Goal: Transaction & Acquisition: Purchase product/service

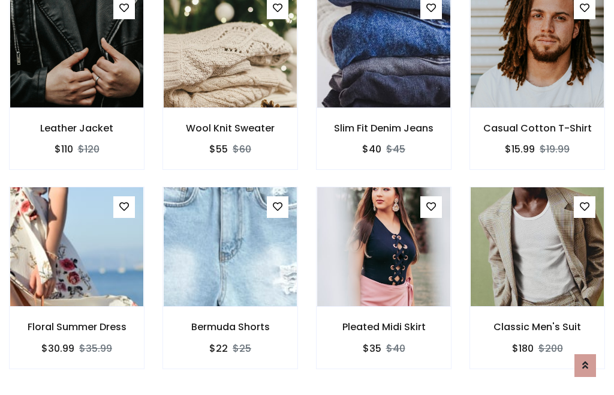
click at [307, 197] on div "Pleated Midi Skirt $35 $40" at bounding box center [384, 285] width 154 height 198
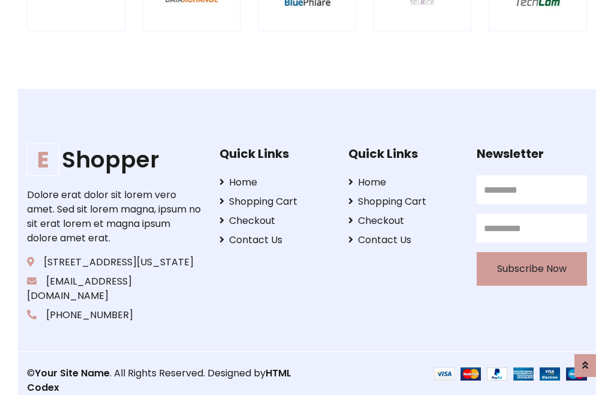
scroll to position [2283, 0]
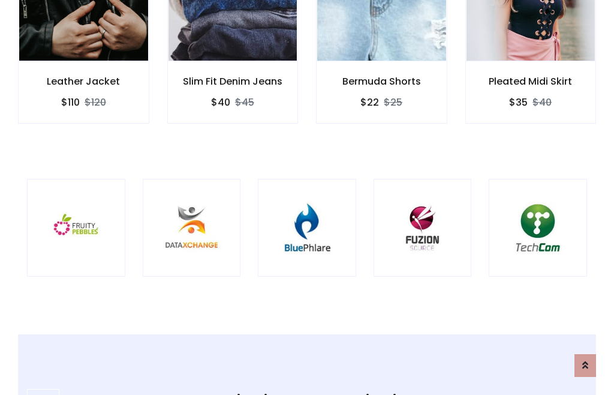
click at [307, 197] on img at bounding box center [307, 228] width 68 height 68
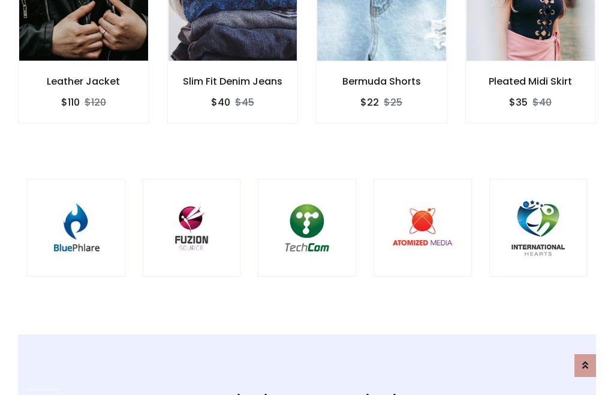
click at [307, 197] on img at bounding box center [307, 228] width 68 height 68
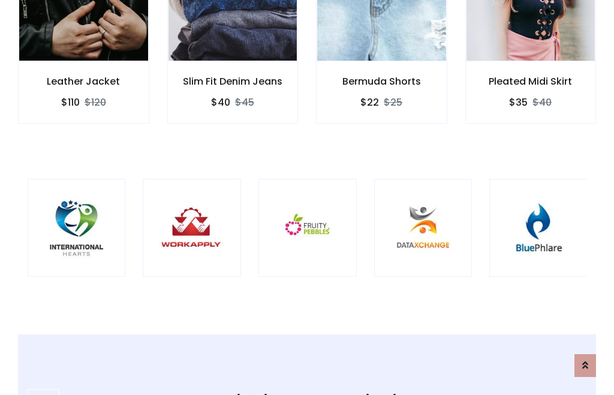
click at [307, 197] on img at bounding box center [307, 228] width 68 height 68
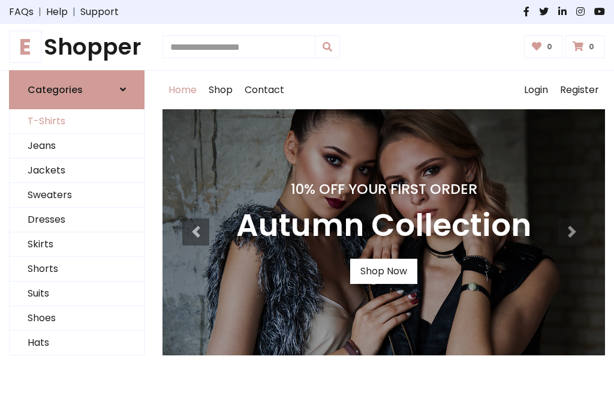
click at [77, 121] on link "T-Shirts" at bounding box center [77, 121] width 134 height 25
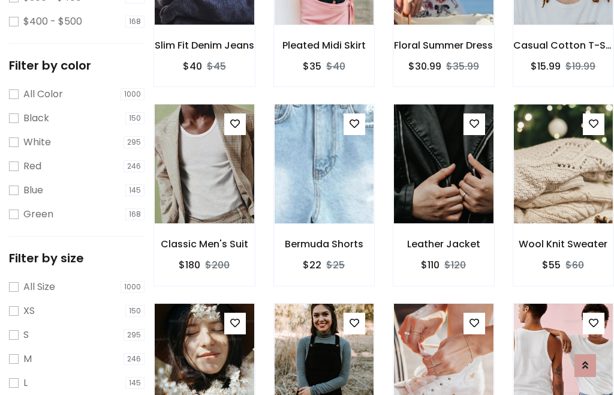
scroll to position [111, 0]
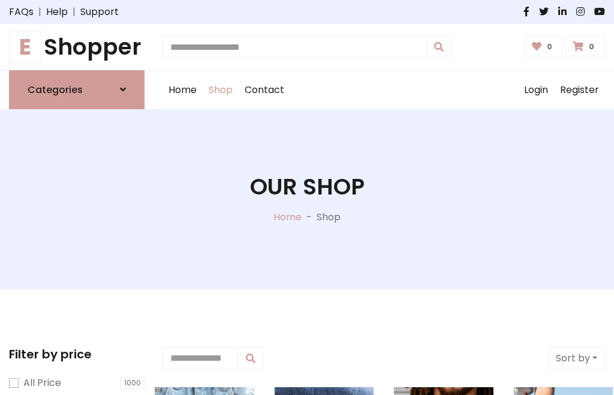
click at [77, 47] on h1 "E Shopper" at bounding box center [77, 47] width 136 height 27
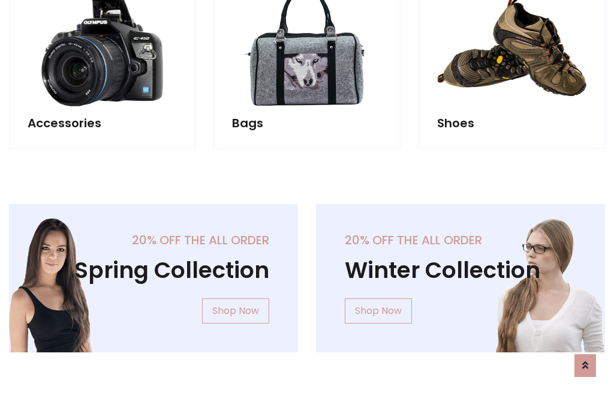
scroll to position [1165, 0]
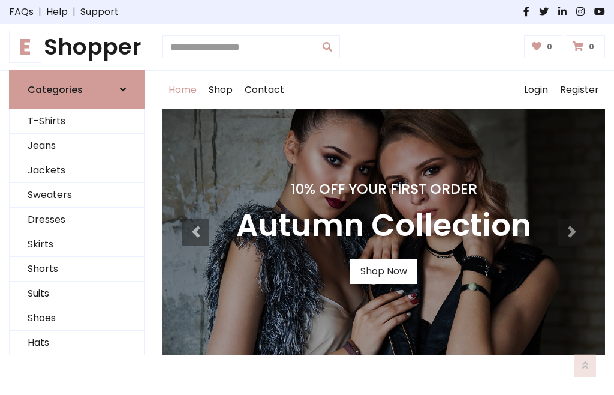
scroll to position [393, 0]
